Goal: Information Seeking & Learning: Learn about a topic

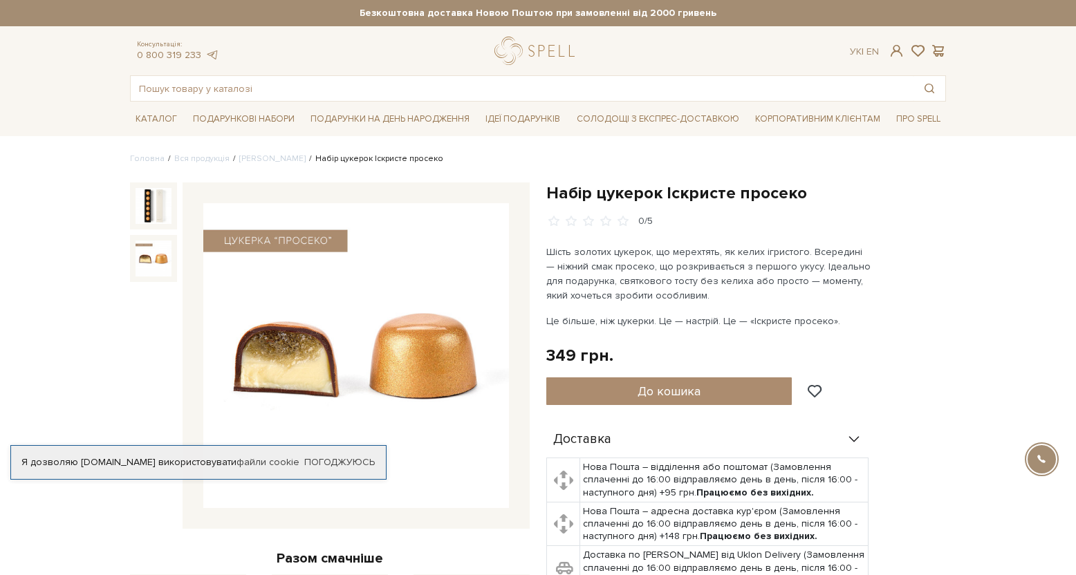
click at [140, 265] on img at bounding box center [154, 259] width 36 height 36
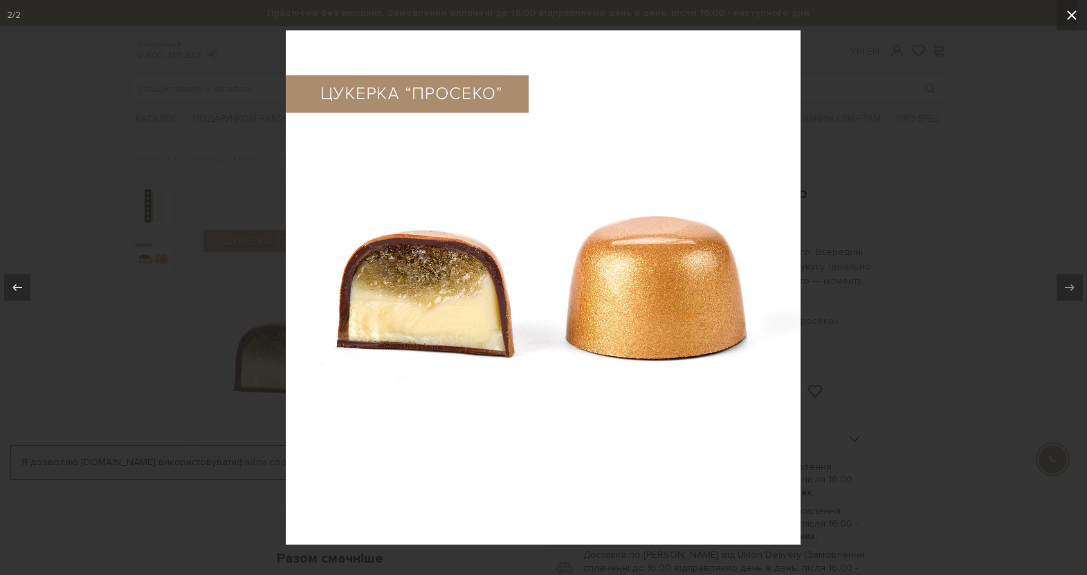
click at [1066, 10] on icon at bounding box center [1071, 15] width 17 height 17
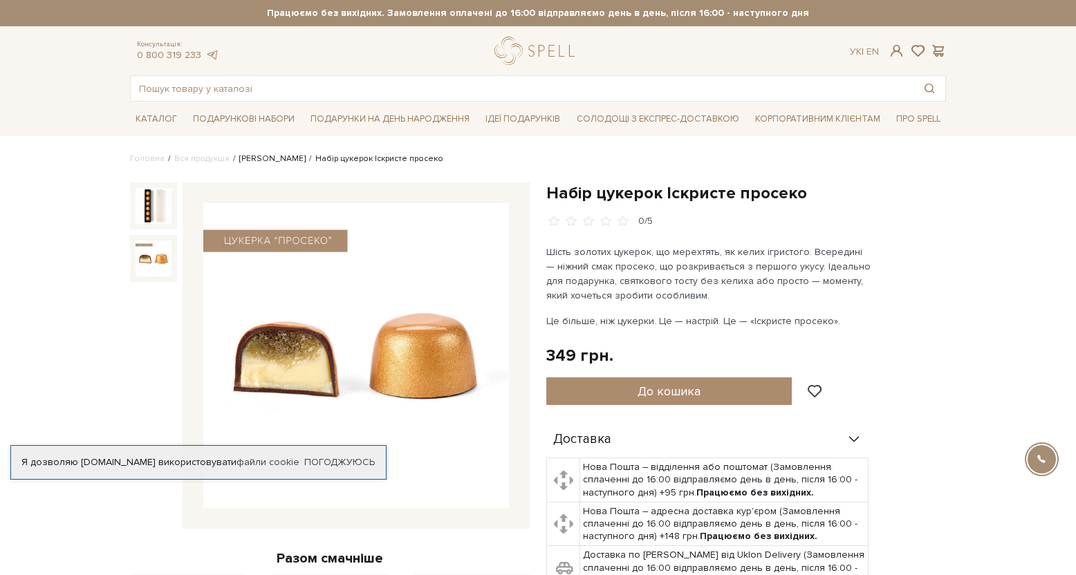
click at [269, 157] on link "Сети цукерок" at bounding box center [272, 159] width 66 height 10
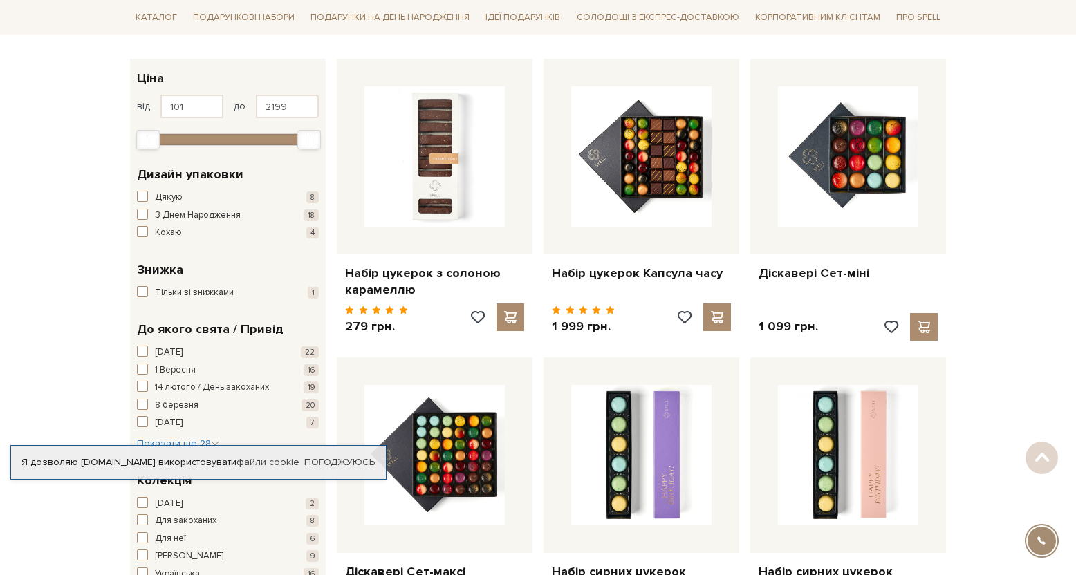
scroll to position [208, 0]
click at [351, 461] on link "Погоджуюсь" at bounding box center [339, 463] width 71 height 12
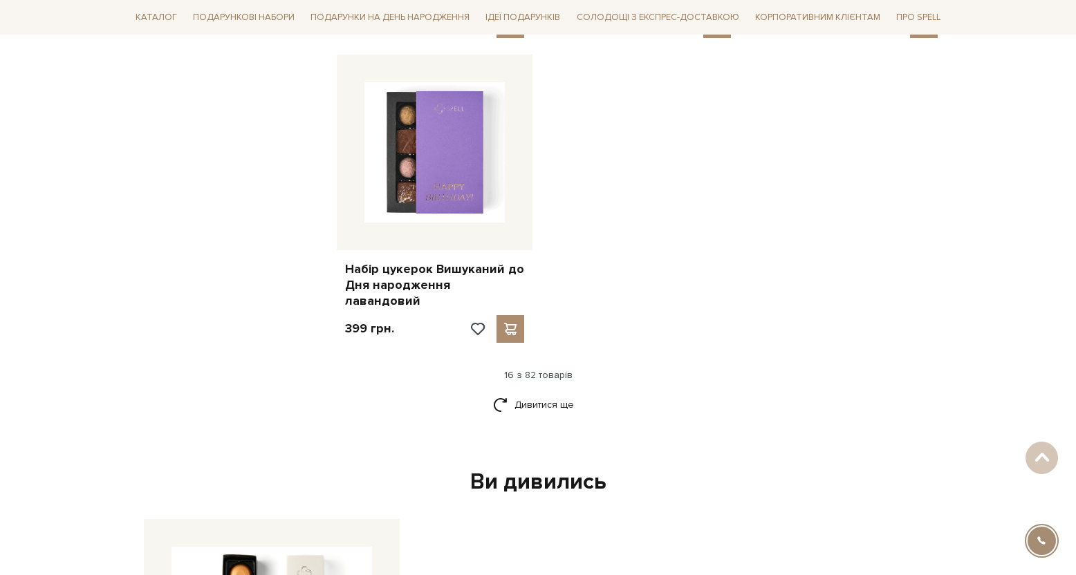
scroll to position [1868, 0]
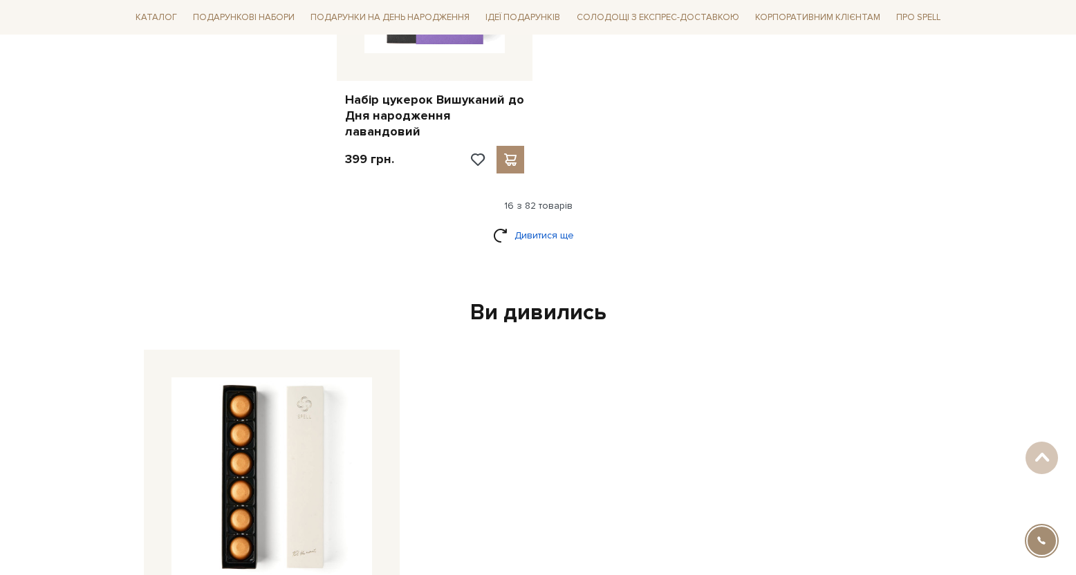
click at [562, 223] on link "Дивитися ще" at bounding box center [538, 235] width 90 height 24
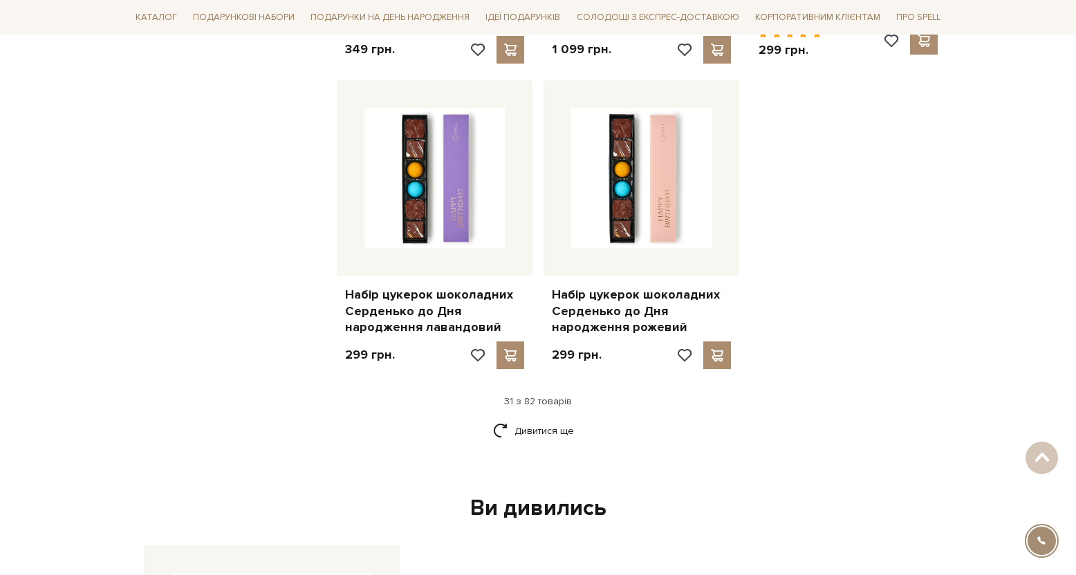
scroll to position [3182, 0]
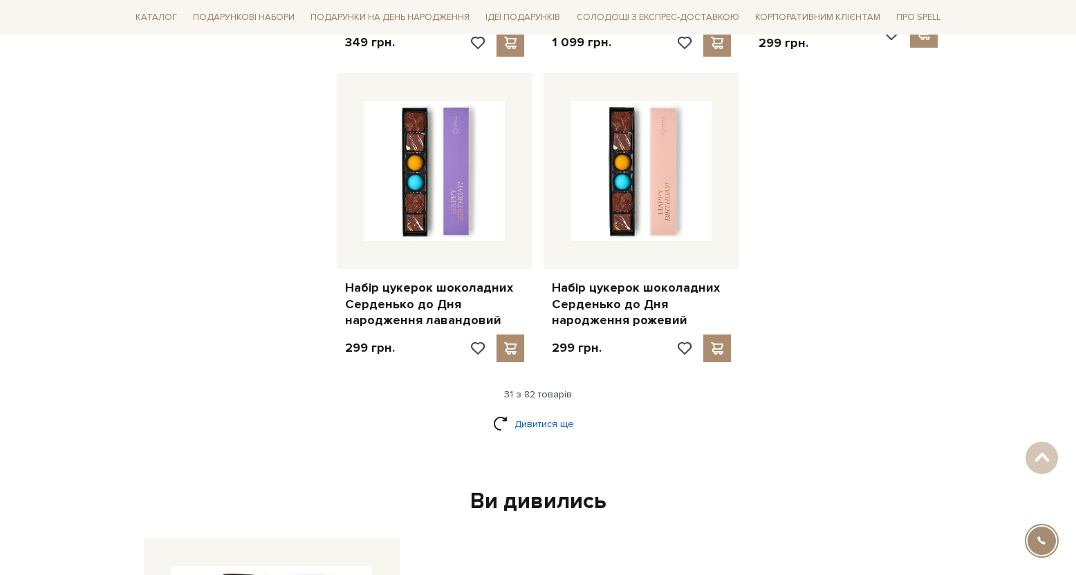
click at [553, 412] on link "Дивитися ще" at bounding box center [538, 424] width 90 height 24
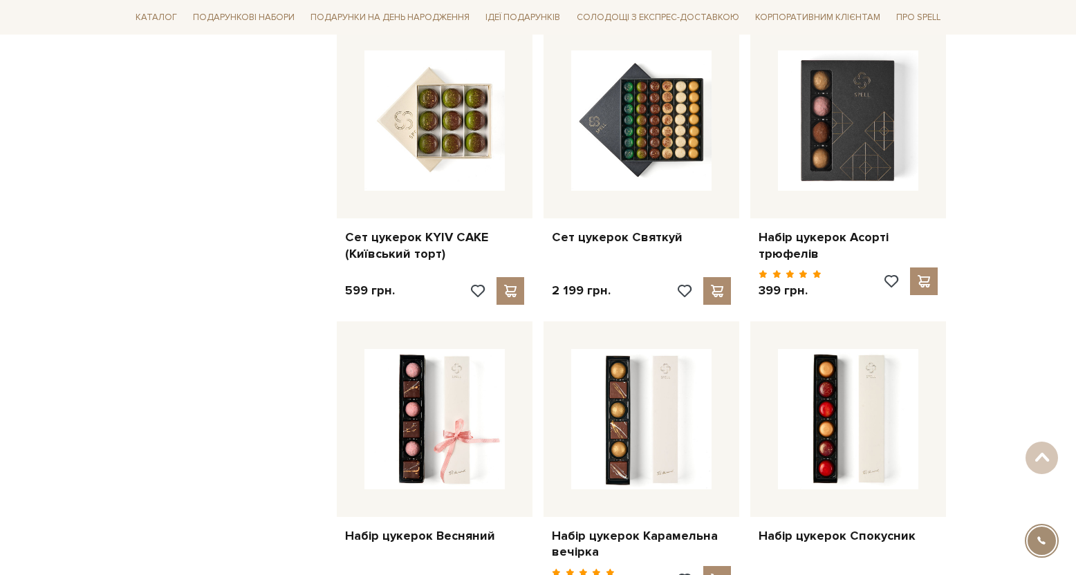
scroll to position [4565, 0]
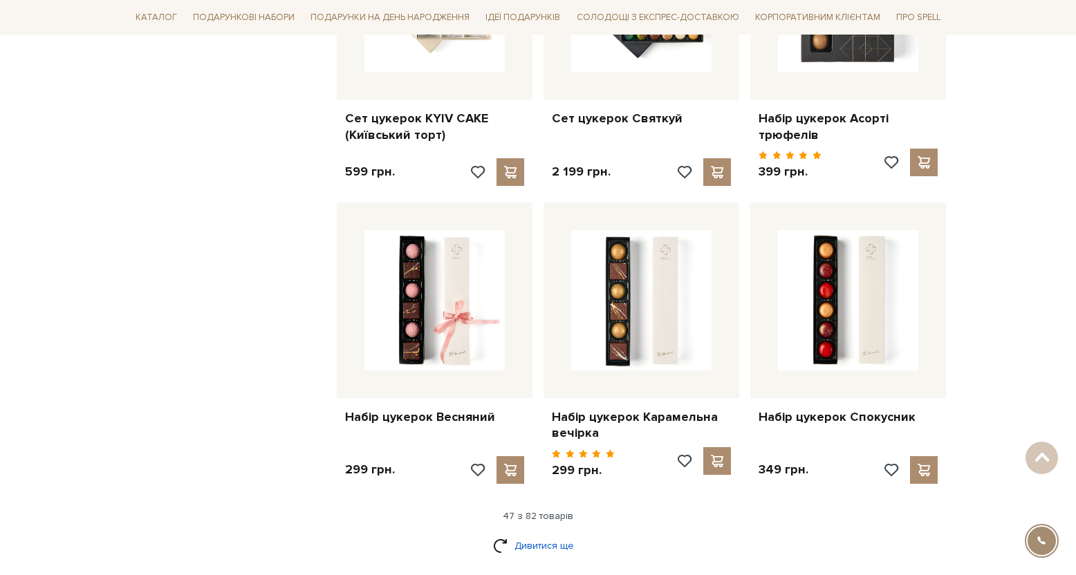
click at [532, 534] on link "Дивитися ще" at bounding box center [538, 546] width 90 height 24
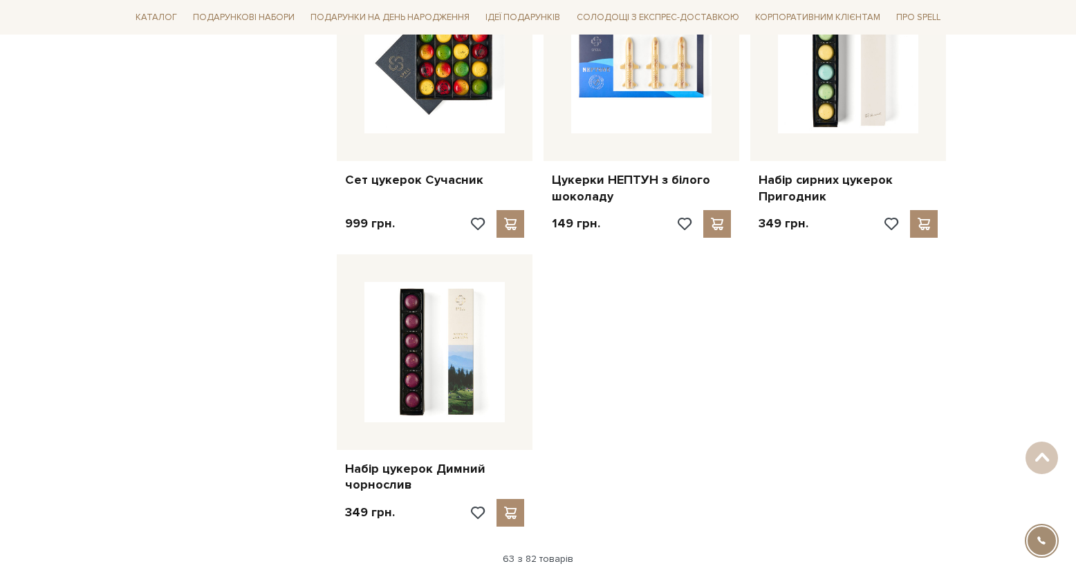
scroll to position [6363, 0]
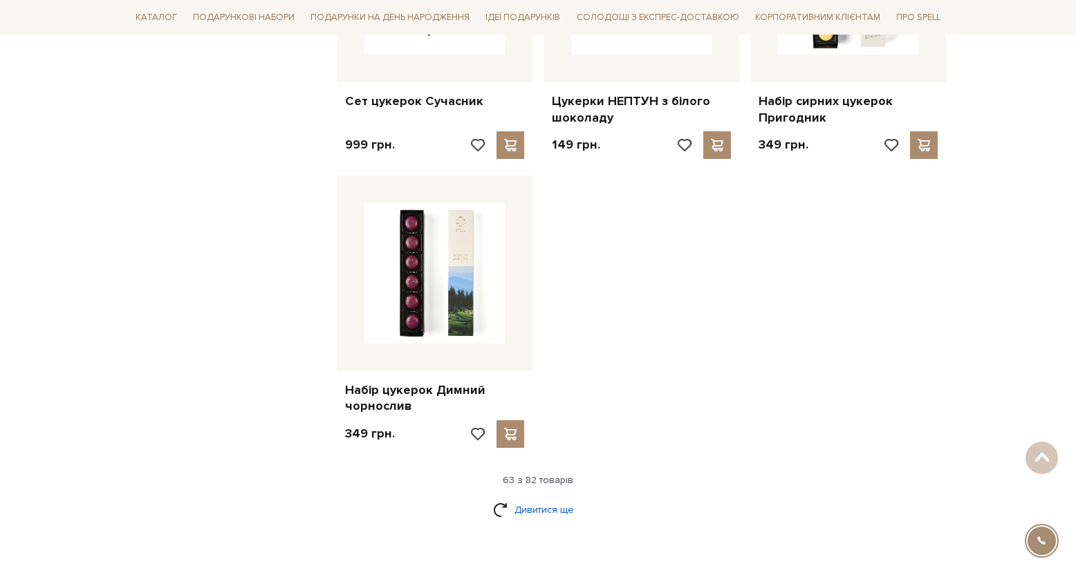
click at [546, 498] on link "Дивитися ще" at bounding box center [538, 510] width 90 height 24
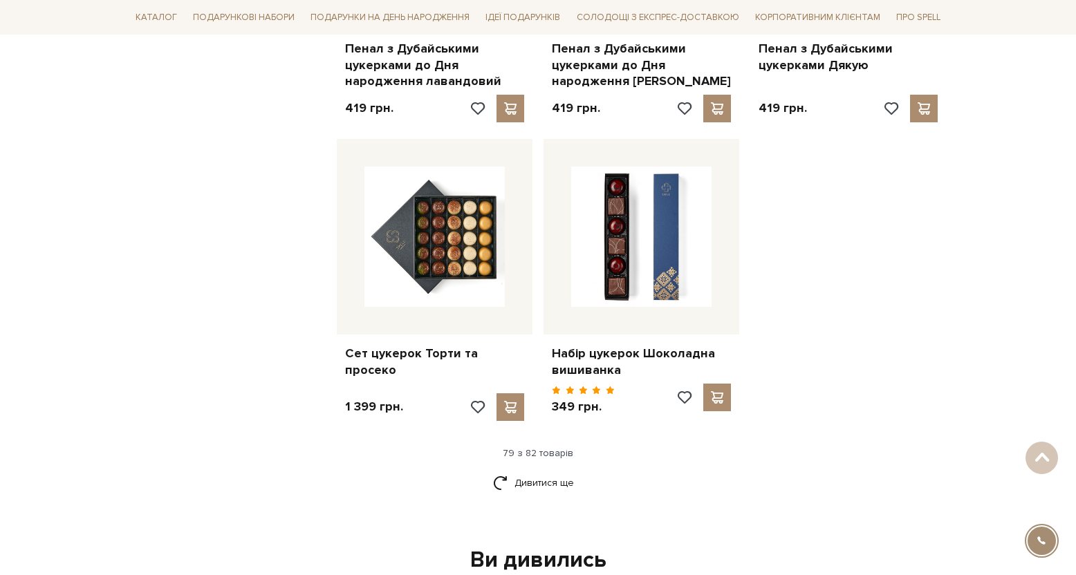
scroll to position [7954, 0]
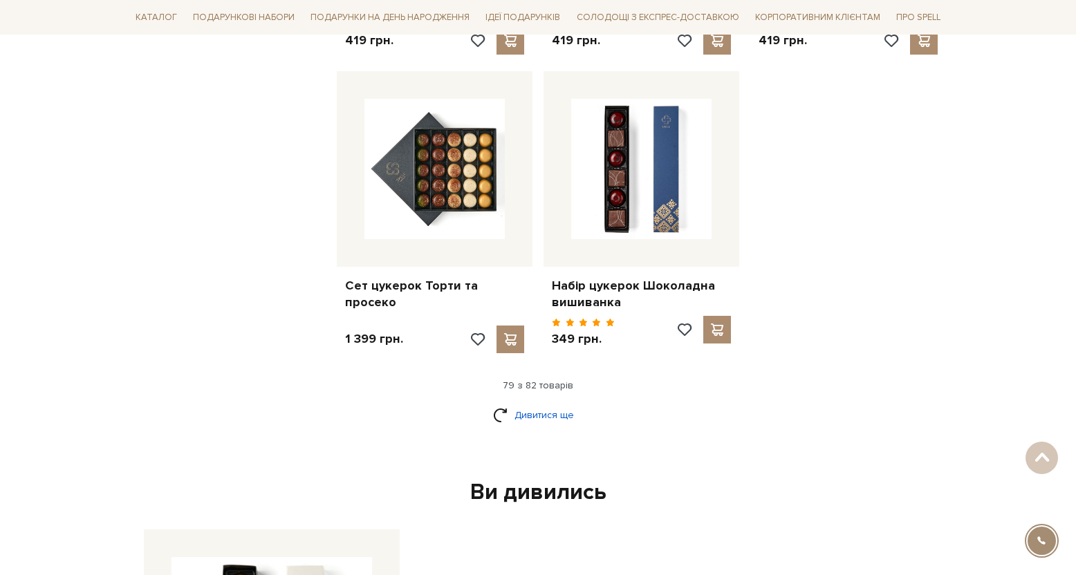
click at [553, 403] on link "Дивитися ще" at bounding box center [538, 415] width 90 height 24
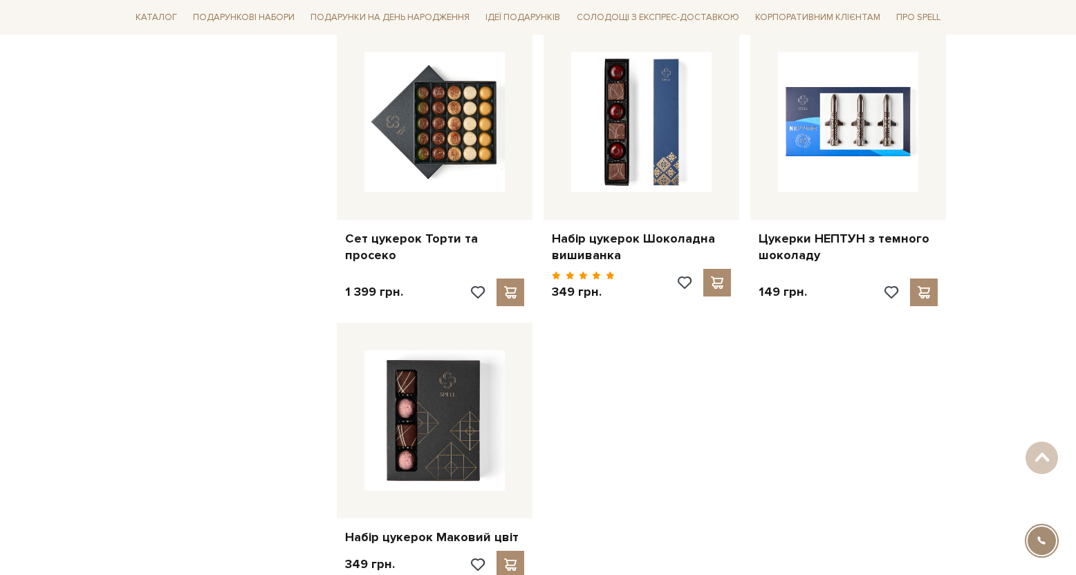
scroll to position [8231, 0]
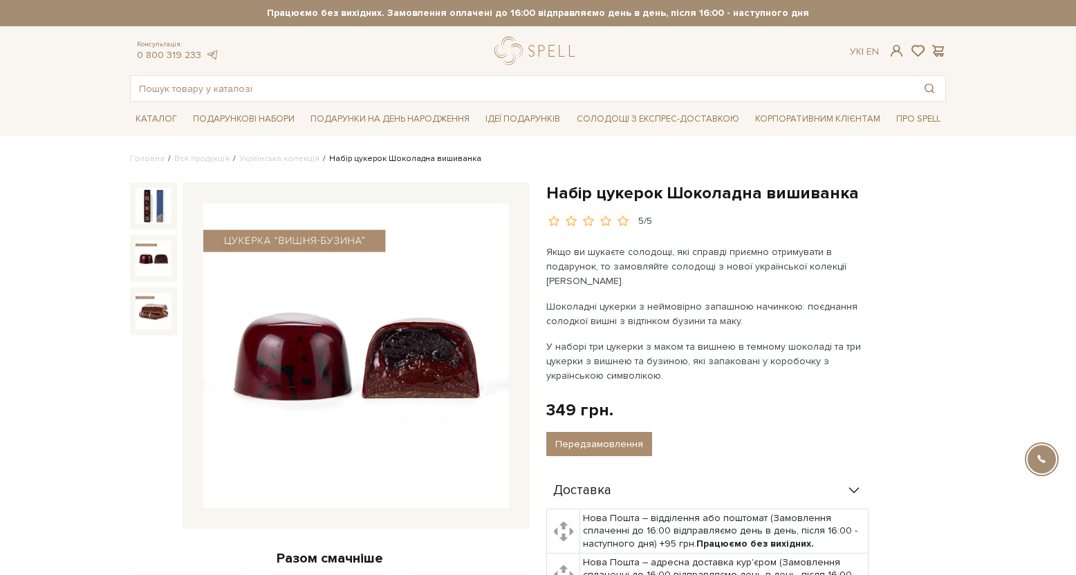
click at [145, 254] on img at bounding box center [154, 259] width 36 height 36
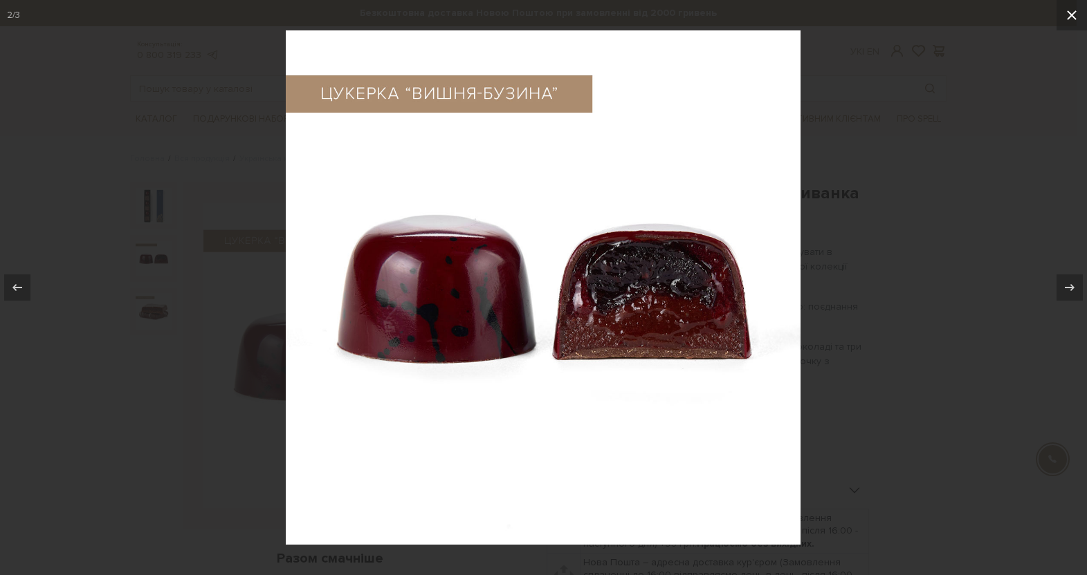
click at [1069, 18] on icon at bounding box center [1072, 15] width 10 height 10
